Goal: Information Seeking & Learning: Learn about a topic

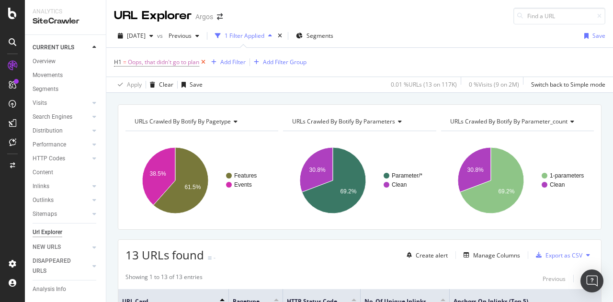
click at [205, 59] on icon at bounding box center [203, 62] width 8 height 10
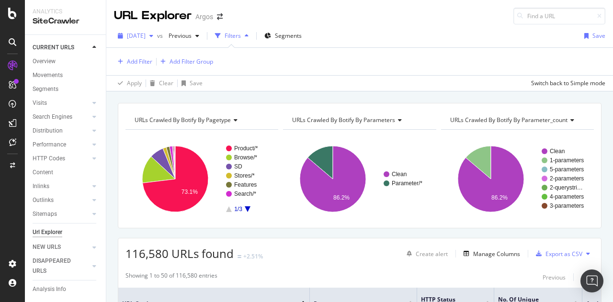
click at [146, 34] on span "[DATE]" at bounding box center [136, 36] width 19 height 8
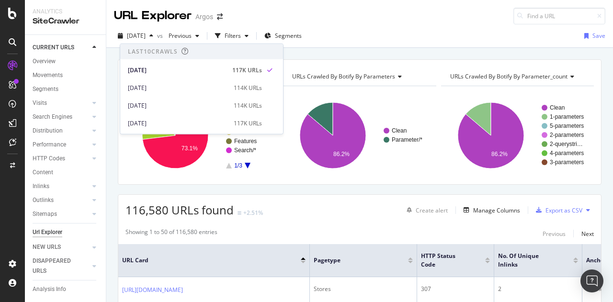
click at [353, 46] on div "[DATE] vs Previous Filters Segments Save" at bounding box center [359, 37] width 506 height 19
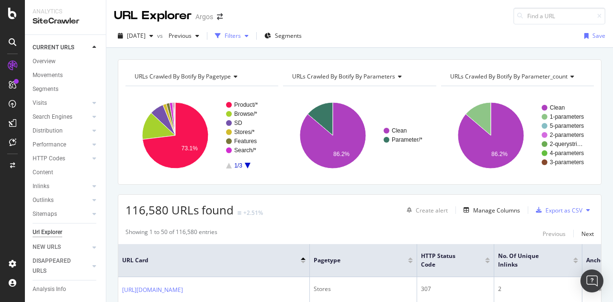
click at [241, 35] on div "Filters" at bounding box center [233, 36] width 16 height 8
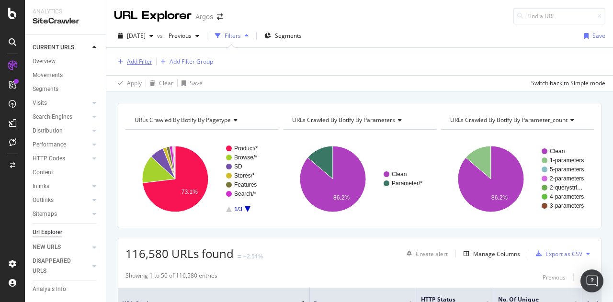
click at [129, 63] on div "Add Filter" at bounding box center [139, 61] width 25 height 8
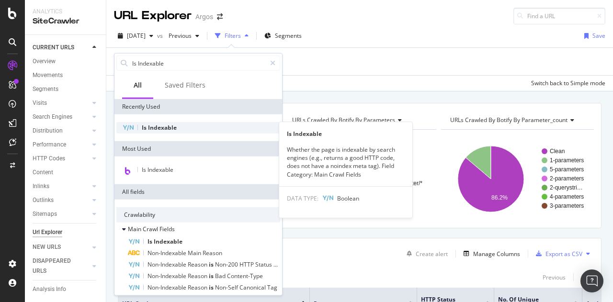
type input "Is Indexable"
click at [162, 128] on span "Indexable" at bounding box center [162, 128] width 29 height 8
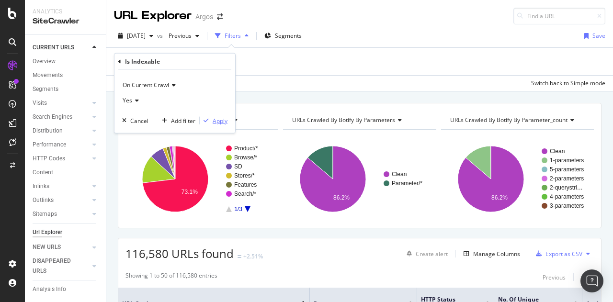
click at [218, 122] on div "Apply" at bounding box center [220, 120] width 15 height 8
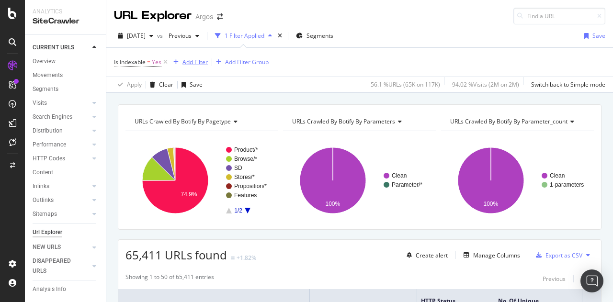
click at [193, 61] on div "Add Filter" at bounding box center [194, 62] width 25 height 8
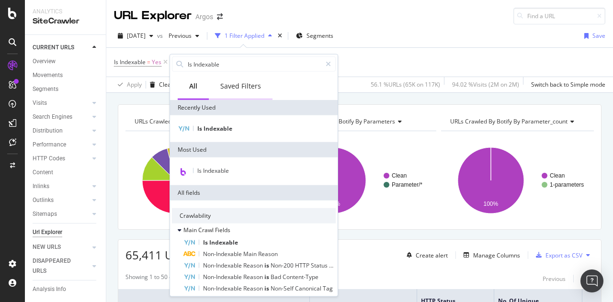
type input "Among Indexable URLs in the same zone"
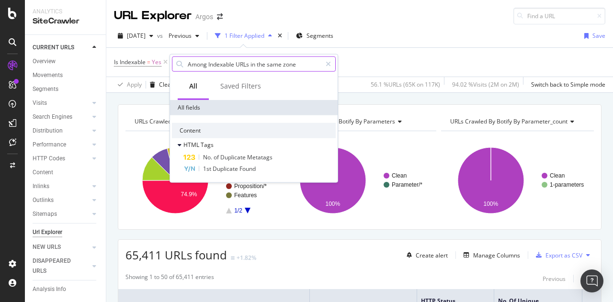
click at [211, 63] on input "Among Indexable URLs in the same zone" at bounding box center [254, 64] width 135 height 14
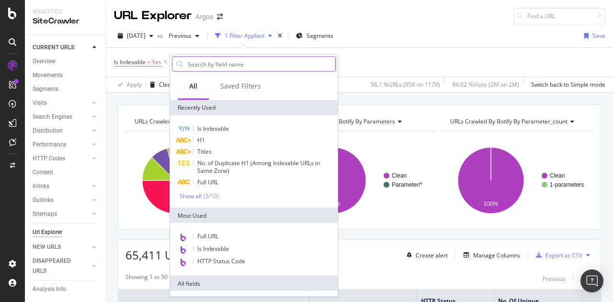
paste input "Duplicate"
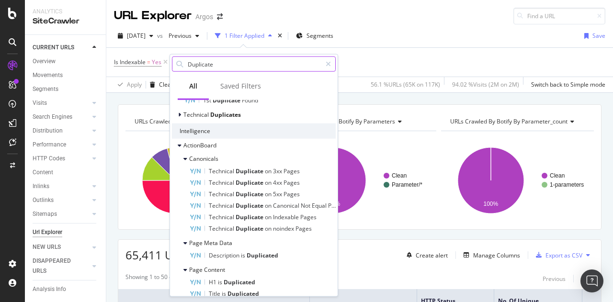
scroll to position [128, 0]
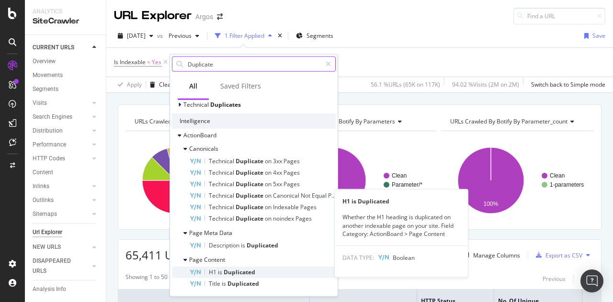
type input "Duplicate"
click at [230, 270] on span "Duplicated" at bounding box center [240, 272] width 32 height 8
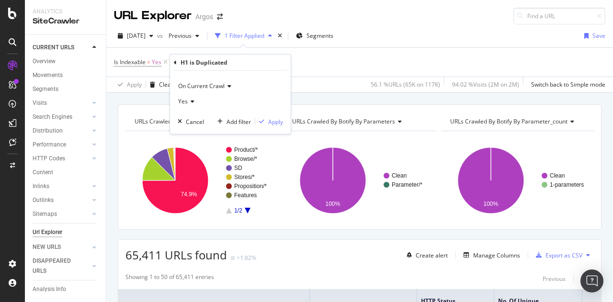
click at [210, 86] on span "On Current Crawl" at bounding box center [201, 86] width 46 height 8
click at [189, 100] on icon at bounding box center [191, 102] width 7 height 6
click at [270, 122] on div "Apply" at bounding box center [275, 121] width 15 height 8
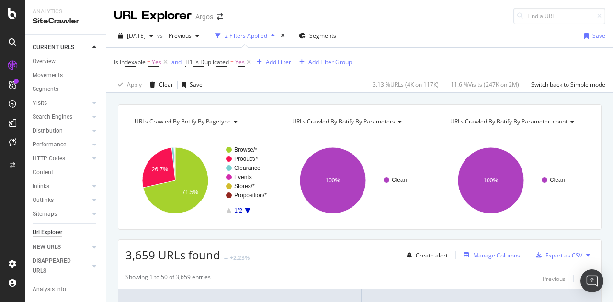
click at [482, 255] on div "Manage Columns" at bounding box center [496, 255] width 47 height 8
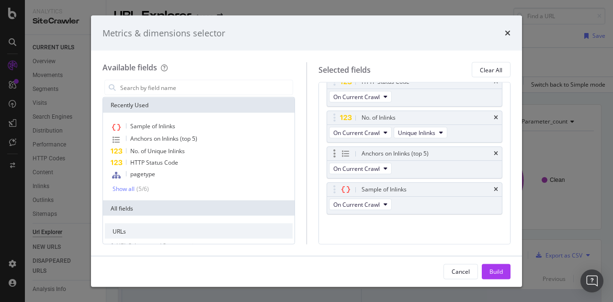
scroll to position [52, 0]
click at [494, 115] on icon "times" at bounding box center [496, 118] width 4 height 6
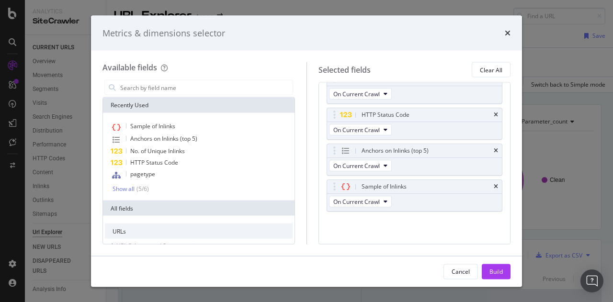
scroll to position [16, 0]
drag, startPoint x: 488, startPoint y: 185, endPoint x: 490, endPoint y: 175, distance: 10.6
click at [489, 182] on div "Sample of Inlinks" at bounding box center [414, 188] width 175 height 13
click at [494, 151] on icon "times" at bounding box center [496, 153] width 4 height 6
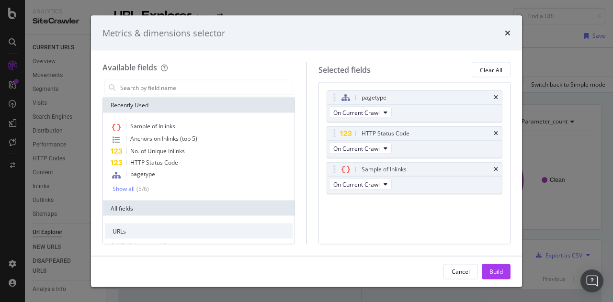
scroll to position [0, 0]
click at [494, 167] on icon "times" at bounding box center [496, 170] width 4 height 6
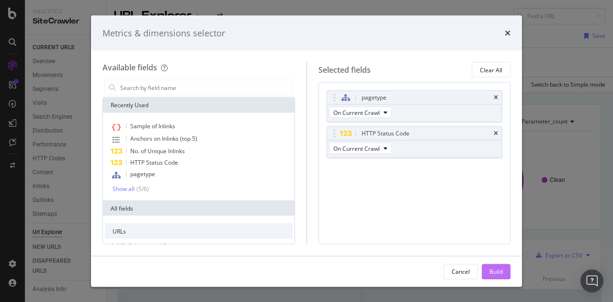
click at [495, 270] on div "Build" at bounding box center [495, 271] width 13 height 8
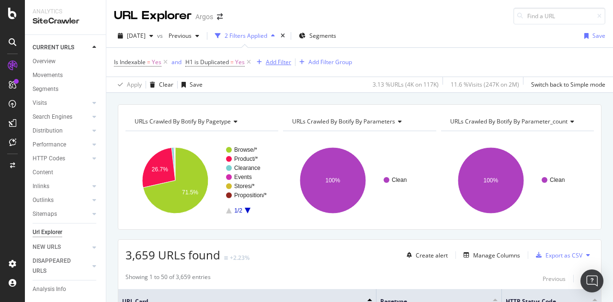
click at [275, 61] on div "Add Filter" at bounding box center [278, 62] width 25 height 8
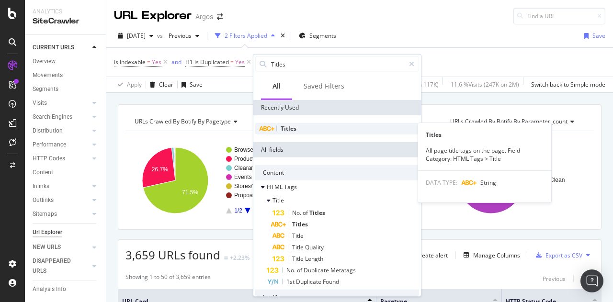
type input "Titles"
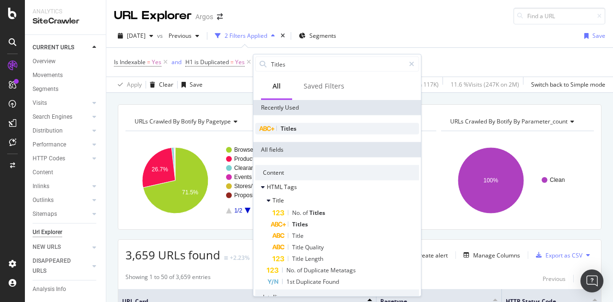
click at [302, 128] on div "Titles" at bounding box center [337, 128] width 164 height 11
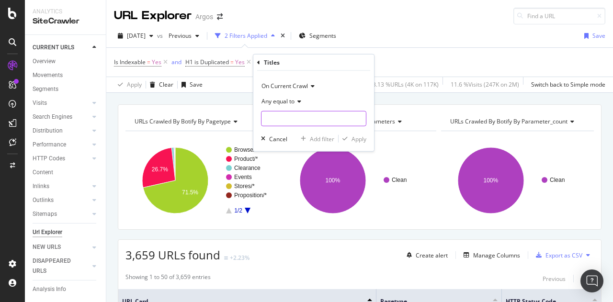
click at [281, 118] on input "text" at bounding box center [313, 118] width 104 height 15
paste input "Sainsbury's online Grocery Shopping and Fresh Food Delivery"
type input "Sainsbury's online Grocery Shopping and Fresh Food Delivery"
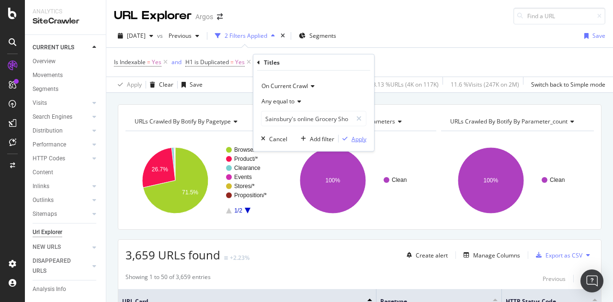
click at [357, 139] on div "Apply" at bounding box center [358, 139] width 15 height 8
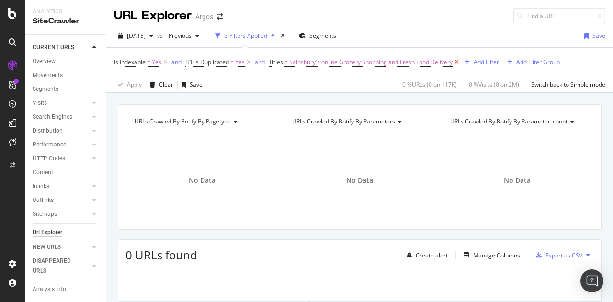
click at [457, 61] on icon at bounding box center [456, 62] width 8 height 10
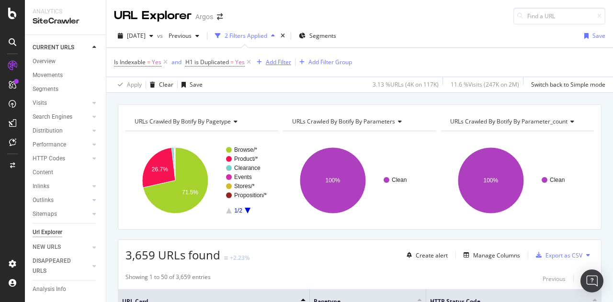
click at [275, 63] on div "Add Filter" at bounding box center [278, 62] width 25 height 8
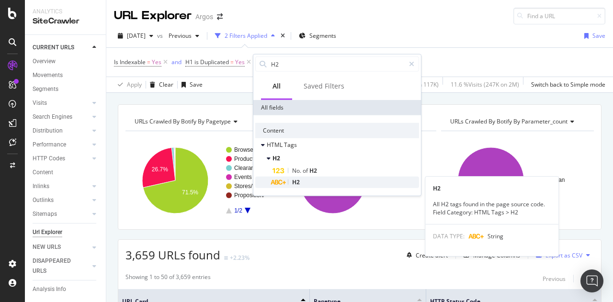
type input "H2"
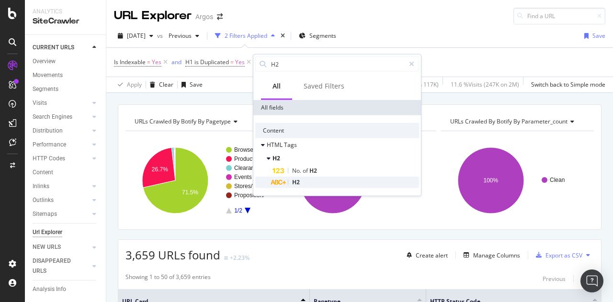
click at [316, 180] on div "H2" at bounding box center [345, 182] width 146 height 11
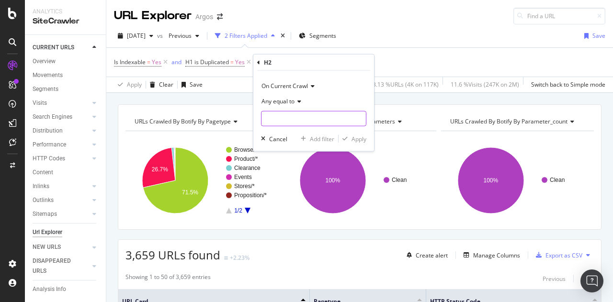
click at [290, 124] on input "text" at bounding box center [313, 118] width 104 height 15
paste input "Oops, that didn't go to plan"
type input "Oops, that didn't go to plan"
click at [359, 135] on div "Apply" at bounding box center [358, 139] width 15 height 8
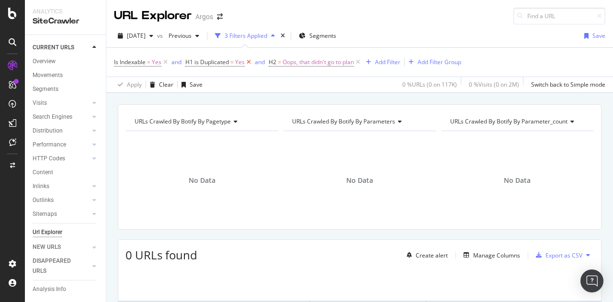
click at [249, 62] on icon at bounding box center [249, 62] width 8 height 10
